Goal: Transaction & Acquisition: Purchase product/service

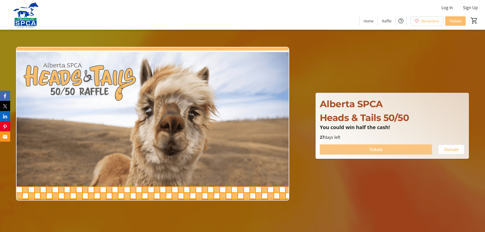
click at [371, 148] on span "Tickets" at bounding box center [375, 149] width 13 height 6
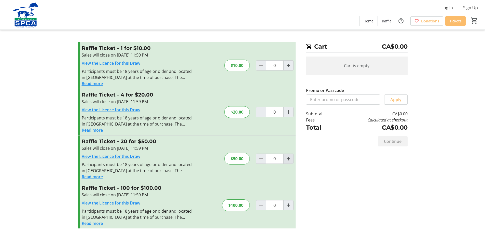
click at [287, 156] on mat-icon "Increment by one" at bounding box center [288, 159] width 6 height 6
type input "1"
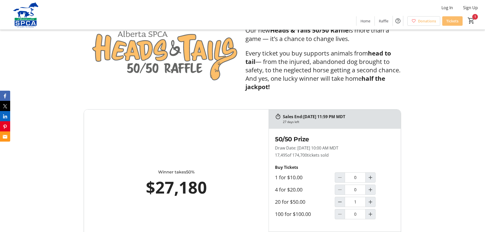
scroll to position [255, 0]
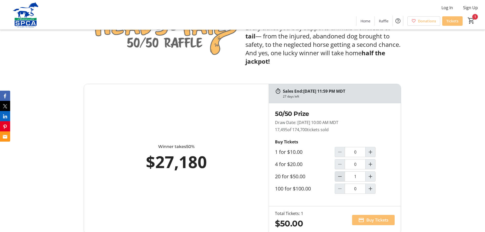
click at [339, 175] on mat-icon "Decrement by one" at bounding box center [340, 176] width 6 height 6
type input "0"
click at [372, 165] on mat-icon "Increment by one" at bounding box center [370, 164] width 6 height 6
type input "1"
click at [363, 219] on mat-icon at bounding box center [361, 220] width 6 height 6
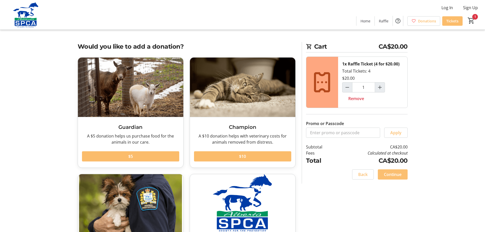
click at [386, 172] on span "Continue" at bounding box center [393, 174] width 18 height 6
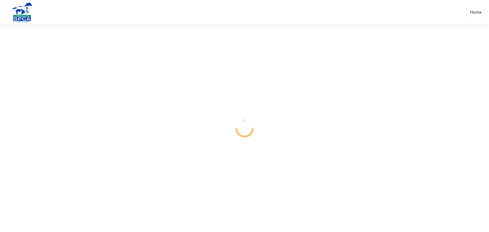
select select "CA"
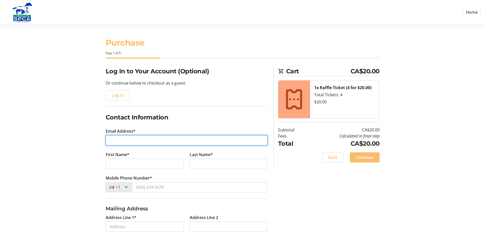
click at [144, 138] on input "Email Address*" at bounding box center [187, 140] width 162 height 10
type input "[EMAIL_ADDRESS][DOMAIN_NAME]"
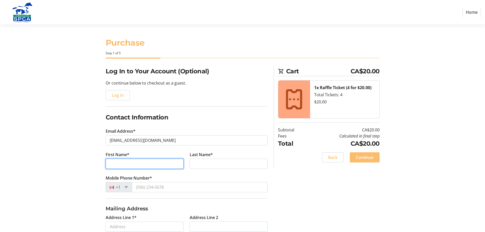
click at [123, 167] on input "First Name*" at bounding box center [145, 164] width 78 height 10
type input "rose"
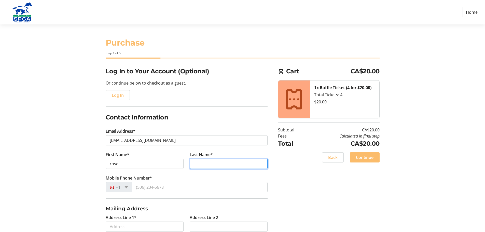
click at [192, 162] on input "Last Name*" at bounding box center [229, 164] width 78 height 10
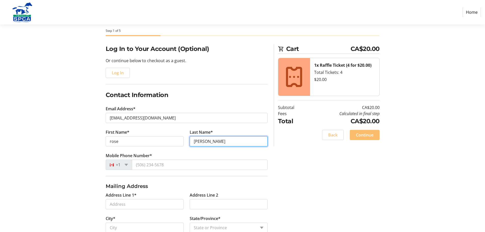
scroll to position [25, 0]
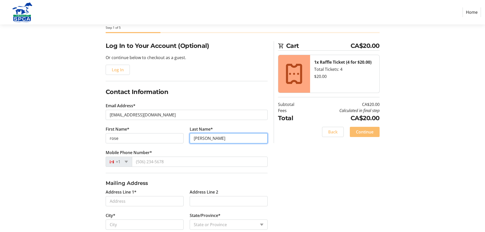
type input "[PERSON_NAME]"
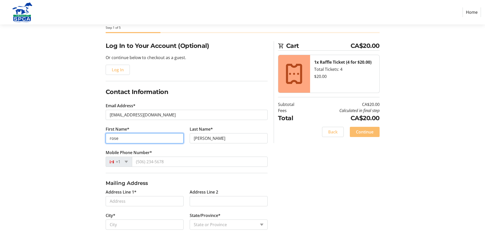
click at [110, 137] on input "rose" at bounding box center [145, 138] width 78 height 10
type input "Rose"
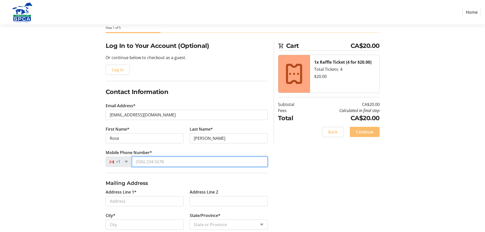
click at [135, 162] on input "Mobile Phone Number*" at bounding box center [200, 162] width 136 height 10
type input "[PHONE_NUMBER]"
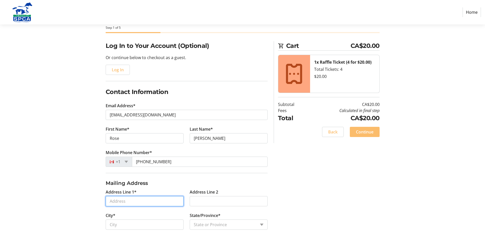
click at [128, 200] on input "Address Line 1*" at bounding box center [145, 201] width 78 height 10
type input "[STREET_ADDRESS]"
type input "[GEOGRAPHIC_DATA]"
select select "AB"
type input "T8W 2E5"
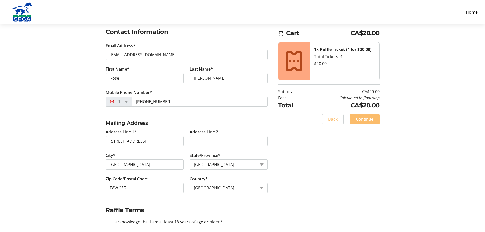
scroll to position [91, 0]
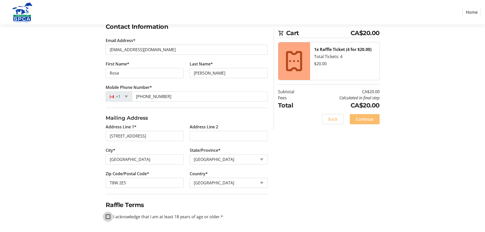
click at [109, 215] on input "I acknowledge that I am at least 18 years of age or older.*" at bounding box center [108, 216] width 5 height 5
checkbox input "true"
click at [363, 115] on span at bounding box center [365, 119] width 30 height 12
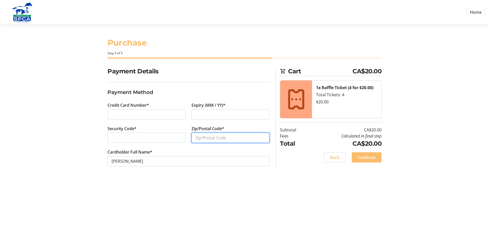
click at [234, 137] on input "Zip/Postal Code*" at bounding box center [230, 138] width 78 height 10
type input "W"
click at [203, 136] on input "TT" at bounding box center [230, 138] width 78 height 10
type input "T"
type input "T8W2E5"
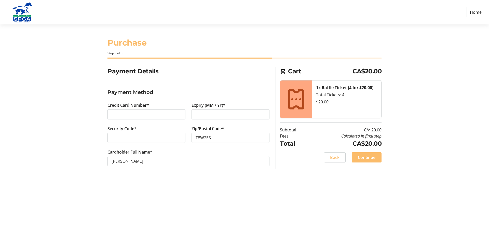
click at [198, 206] on div "Purchase Step 3 of 5 Cart CA$20.00 1x Raffle Ticket (4 for $20.00) Total Ticket…" at bounding box center [244, 127] width 336 height 207
click at [365, 158] on span "Continue" at bounding box center [367, 157] width 18 height 6
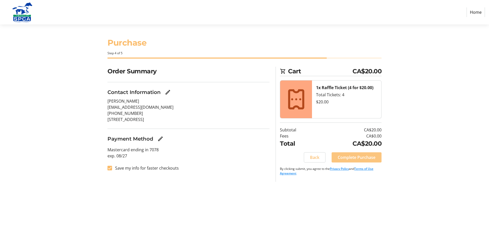
click at [350, 155] on span "Complete Purchase" at bounding box center [356, 157] width 38 height 6
